Goal: Task Accomplishment & Management: Complete application form

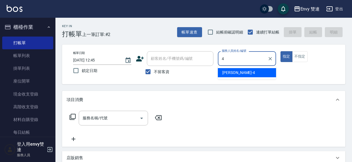
type input "[PERSON_NAME]-4"
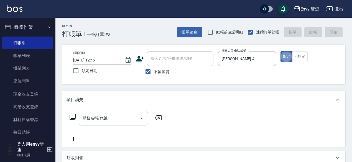
type button "true"
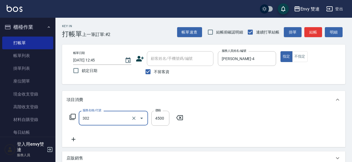
type input "水質感熱塑燙(302)"
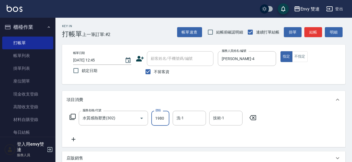
type input "1980"
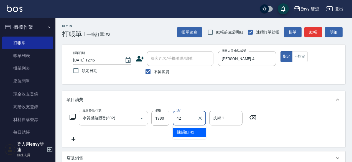
type input "陳韻如-42"
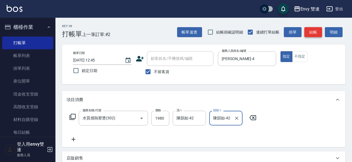
type input "陳韻如-42"
click at [311, 33] on button "結帳" at bounding box center [313, 32] width 18 height 10
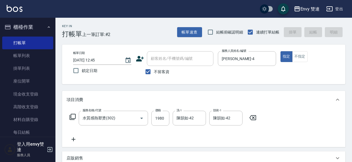
type input "[DATE] 14:02"
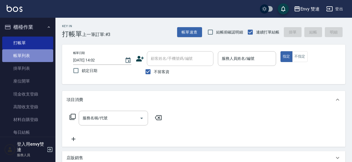
click at [30, 58] on link "帳單列表" at bounding box center [27, 55] width 51 height 13
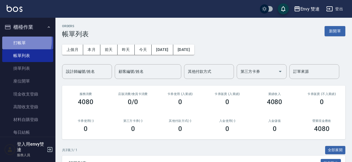
click at [17, 40] on link "打帳單" at bounding box center [27, 43] width 51 height 13
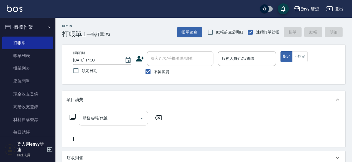
drag, startPoint x: 147, startPoint y: 73, endPoint x: 137, endPoint y: 55, distance: 20.7
click at [137, 55] on div "顧客姓名/手機號碼/編號 顧客姓名/手機號碼/編號 不留客資" at bounding box center [175, 64] width 78 height 26
click at [137, 55] on icon at bounding box center [140, 59] width 8 height 8
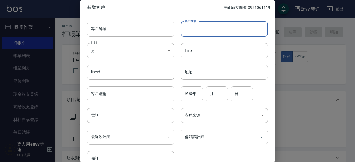
click at [198, 34] on input "客戶姓名" at bounding box center [224, 28] width 87 height 15
type input "[PERSON_NAME]"
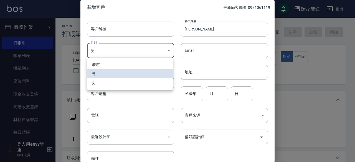
type input "[DEMOGRAPHIC_DATA]"
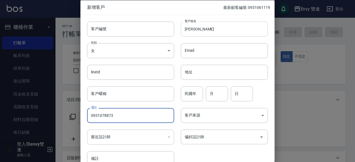
type input "0931078873"
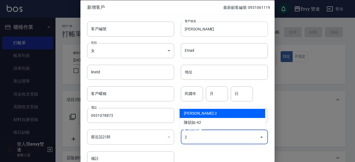
type input "[PERSON_NAME]"
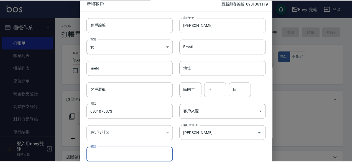
scroll to position [30, 0]
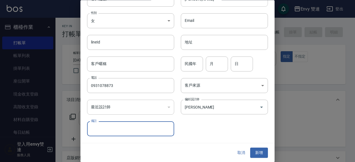
click at [250, 148] on button "新增" at bounding box center [259, 153] width 18 height 10
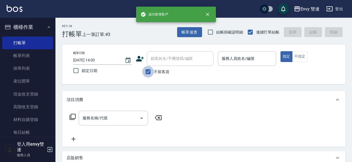
click at [151, 72] on input "不留客資" at bounding box center [148, 72] width 12 height 12
checkbox input "false"
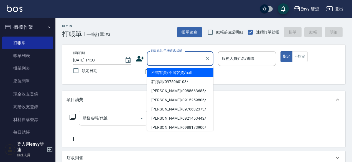
click at [168, 62] on input "顧客姓名/手機號碼/編號" at bounding box center [175, 59] width 53 height 10
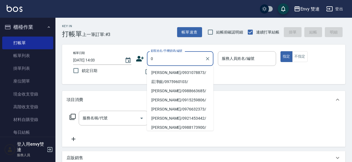
type input "[PERSON_NAME]/0931078873/"
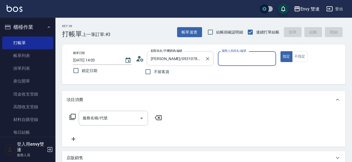
type input "Ina-2"
click at [281, 51] on button "指定" at bounding box center [287, 56] width 12 height 11
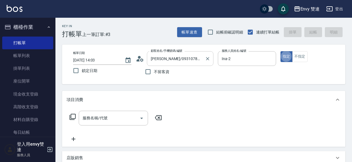
type button "true"
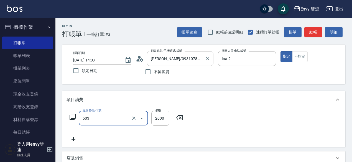
type input "日本結構二段式(503)"
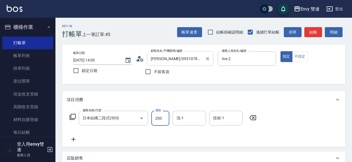
type input "2000"
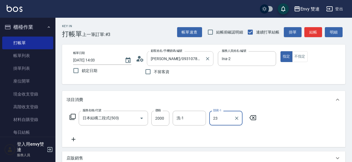
type input "2"
type input "Lina-31"
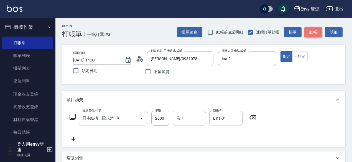
click at [315, 31] on button "結帳" at bounding box center [313, 32] width 18 height 10
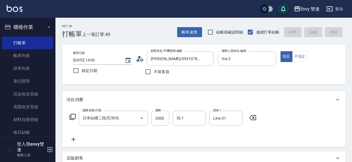
type input "[DATE] 14:04"
